Goal: Information Seeking & Learning: Learn about a topic

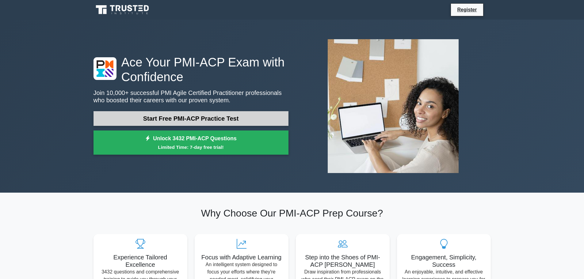
drag, startPoint x: 0, startPoint y: 0, endPoint x: 205, endPoint y: 123, distance: 239.1
click at [205, 123] on link "Start Free PMI-ACP Practice Test" at bounding box center [191, 118] width 195 height 15
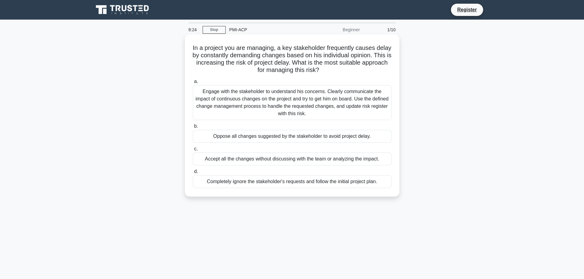
click at [295, 99] on div "Engage with the stakeholder to understand his concerns. Clearly communicate the…" at bounding box center [292, 102] width 199 height 35
click at [193, 84] on input "a. Engage with the stakeholder to understand his concerns. Clearly communicate …" at bounding box center [193, 82] width 0 height 4
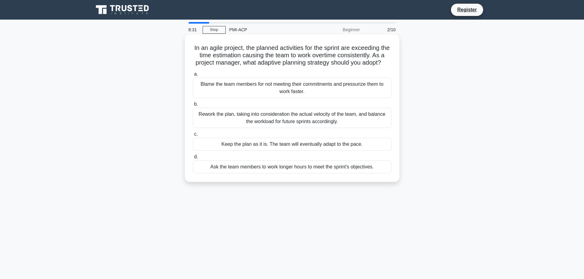
click at [331, 128] on div "Rework the plan, taking into consideration the actual velocity of the team, and…" at bounding box center [292, 118] width 199 height 20
click at [193, 106] on input "b. Rework the plan, taking into consideration the actual velocity of the team, …" at bounding box center [193, 104] width 0 height 4
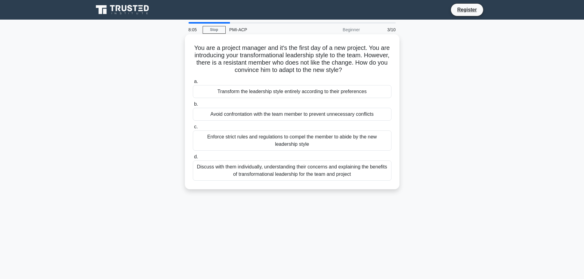
click at [330, 175] on div "Discuss with them individually, understanding their concerns and explaining the…" at bounding box center [292, 171] width 199 height 20
click at [193, 159] on input "d. Discuss with them individually, understanding their concerns and explaining …" at bounding box center [193, 157] width 0 height 4
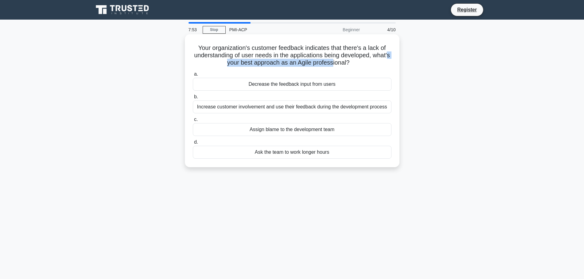
drag, startPoint x: 231, startPoint y: 63, endPoint x: 343, endPoint y: 65, distance: 111.7
click at [343, 65] on h5 "Your organization's customer feedback indicates that there's a lack of understa…" at bounding box center [292, 55] width 200 height 23
click at [357, 65] on icon ".spinner_0XTQ{transform-origin:center;animation:spinner_y6GP .75s linear infini…" at bounding box center [353, 63] width 7 height 7
drag, startPoint x: 366, startPoint y: 64, endPoint x: 191, endPoint y: 53, distance: 175.1
click at [191, 53] on div "Your organization's customer feedback indicates that there's a lack of understa…" at bounding box center [292, 101] width 210 height 128
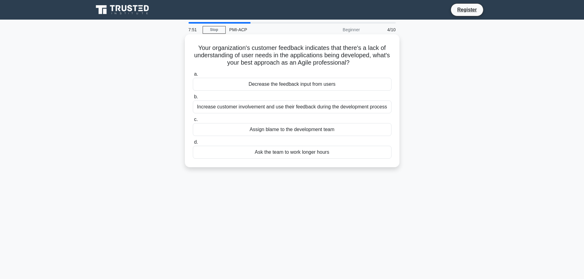
click at [267, 52] on h5 "Your organization's customer feedback indicates that there's a lack of understa…" at bounding box center [292, 55] width 200 height 23
click at [266, 105] on div "Increase customer involvement and use their feedback during the development pro…" at bounding box center [292, 107] width 199 height 13
click at [193, 99] on input "b. Increase customer involvement and use their feedback during the development …" at bounding box center [193, 97] width 0 height 4
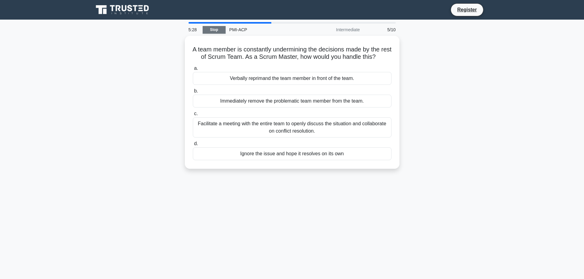
click at [215, 29] on link "Stop" at bounding box center [214, 30] width 23 height 8
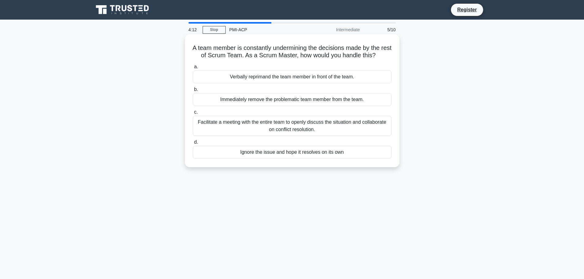
click at [213, 130] on div "Facilitate a meeting with the entire team to openly discuss the situation and c…" at bounding box center [292, 126] width 199 height 20
click at [193, 114] on input "c. Facilitate a meeting with the entire team to openly discuss the situation an…" at bounding box center [193, 112] width 0 height 4
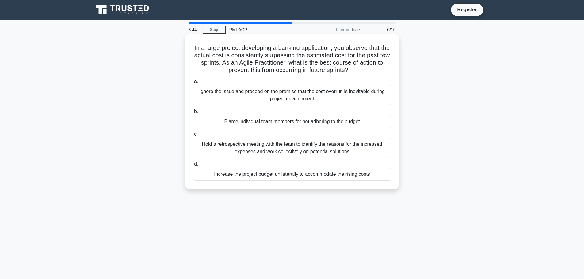
click at [324, 148] on div "Hold a retrospective meeting with the team to identify the reasons for the incr…" at bounding box center [292, 148] width 199 height 20
click at [193, 136] on input "c. Hold a retrospective meeting with the team to identify the reasons for the i…" at bounding box center [193, 134] width 0 height 4
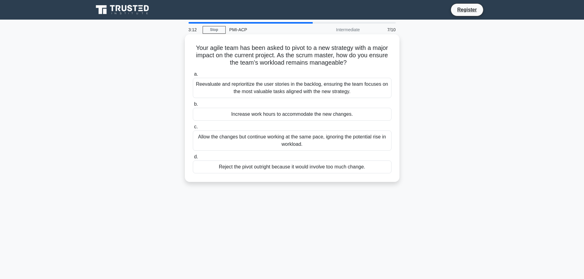
click at [303, 91] on div "Reevaluate and reprioritize the user stories in the backlog, ensuring the team …" at bounding box center [292, 88] width 199 height 20
click at [193, 76] on input "a. Reevaluate and reprioritize the user stories in the backlog, ensuring the te…" at bounding box center [193, 74] width 0 height 4
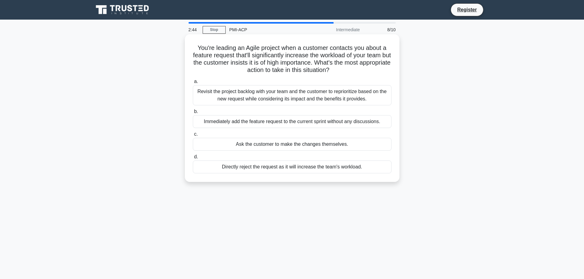
click at [278, 100] on div "Revisit the project backlog with your team and the customer to reprioritize bas…" at bounding box center [292, 95] width 199 height 20
click at [193, 84] on input "a. Revisit the project backlog with your team and the customer to reprioritize …" at bounding box center [193, 82] width 0 height 4
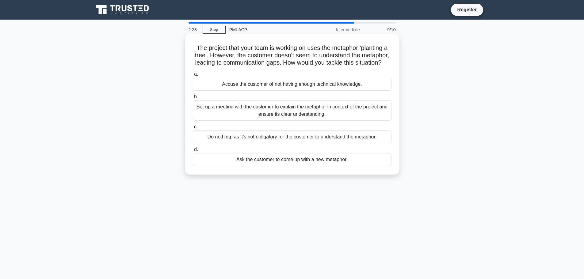
click at [276, 118] on div "Set up a meeting with the customer to explain the metaphor in context of the pr…" at bounding box center [292, 111] width 199 height 20
click at [193, 99] on input "b. Set up a meeting with the customer to explain the metaphor in context of the…" at bounding box center [193, 97] width 0 height 4
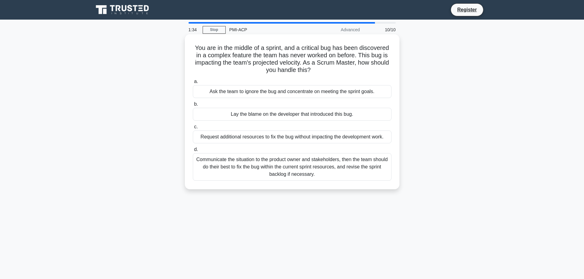
click at [331, 173] on div "Communicate the situation to the product owner and stakeholders, then the team …" at bounding box center [292, 167] width 199 height 28
click at [193, 152] on input "d. Communicate the situation to the product owner and stakeholders, then the te…" at bounding box center [193, 150] width 0 height 4
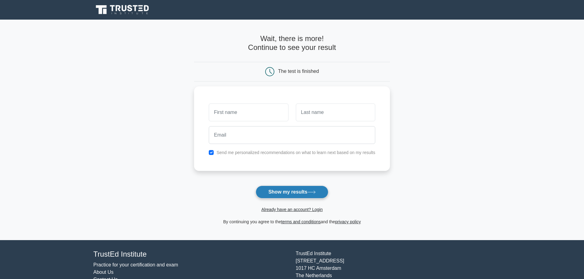
click at [296, 198] on button "Show my results" at bounding box center [292, 192] width 72 height 13
click at [260, 109] on input "text" at bounding box center [248, 111] width 79 height 18
click at [532, 181] on main "Wait, there is more! Continue to see your result The test is finished and the" at bounding box center [292, 130] width 584 height 221
click at [213, 152] on input "checkbox" at bounding box center [211, 151] width 5 height 5
checkbox input "false"
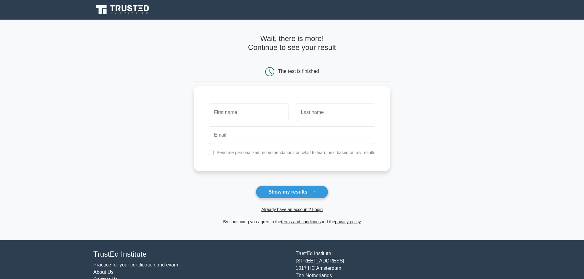
click at [301, 180] on form "Wait, there is more! Continue to see your result The test is finished and the" at bounding box center [292, 129] width 196 height 191
click at [295, 187] on button "Show my results" at bounding box center [292, 192] width 72 height 13
click at [294, 190] on button "Show my results" at bounding box center [292, 192] width 72 height 13
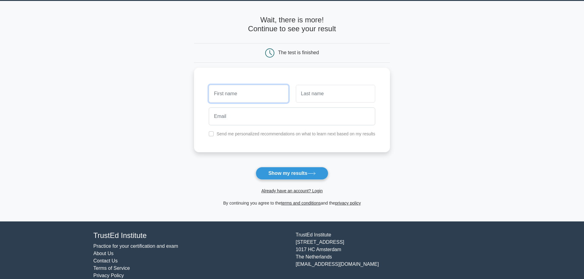
scroll to position [29, 0]
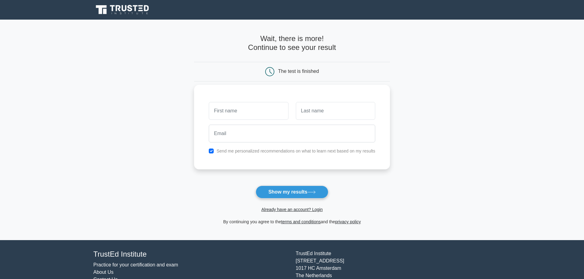
click at [248, 118] on input "text" at bounding box center [248, 111] width 79 height 18
click at [300, 201] on div "Already have an account? Login" at bounding box center [292, 206] width 196 height 15
click at [296, 192] on button "Show my results" at bounding box center [292, 192] width 72 height 13
click at [243, 111] on input "text" at bounding box center [248, 111] width 79 height 18
type input "tes"
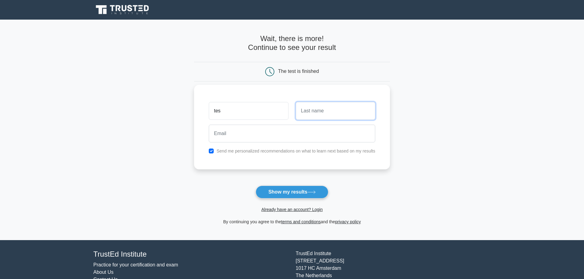
click at [336, 115] on input "text" at bounding box center [335, 111] width 79 height 18
type input "test"
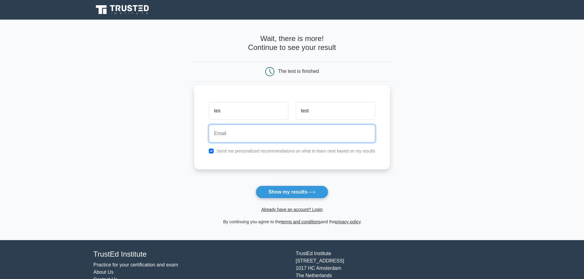
click at [279, 142] on input "email" at bounding box center [292, 134] width 167 height 18
type input "test.25@gmail.com"
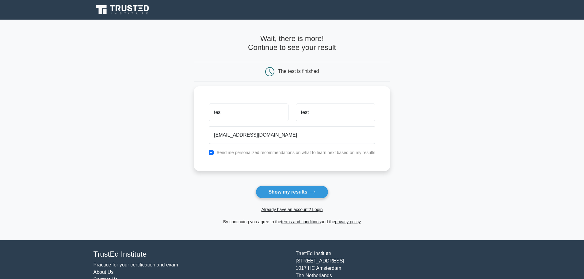
click at [299, 188] on button "Show my results" at bounding box center [292, 192] width 72 height 13
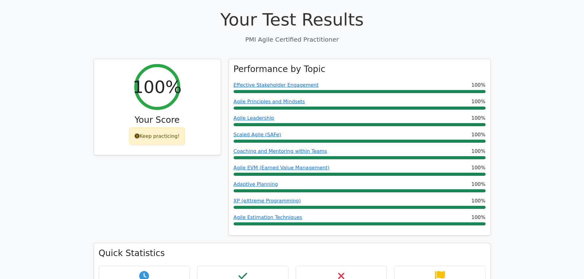
scroll to position [184, 0]
